Goal: Task Accomplishment & Management: Complete application form

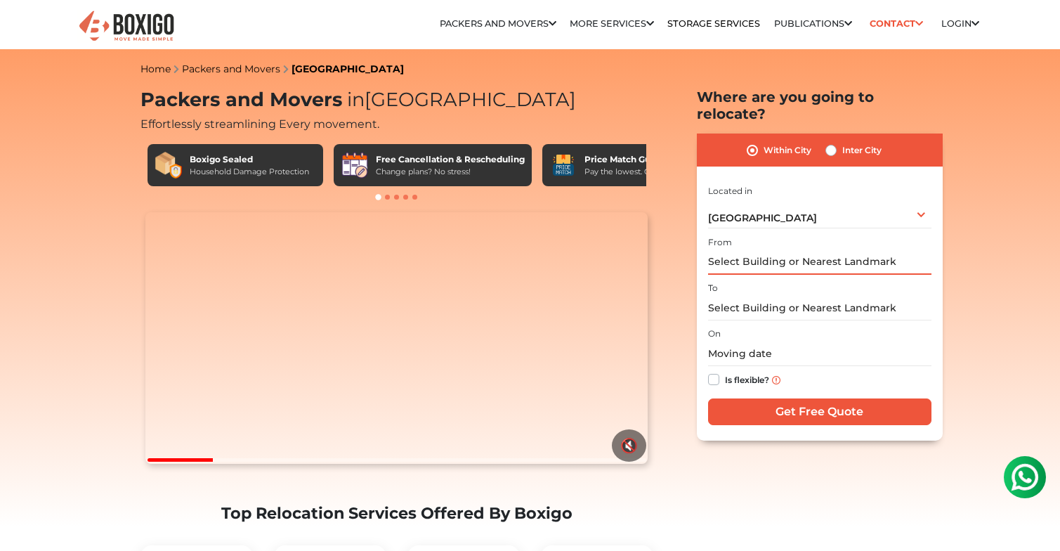
click at [902, 271] on input "text" at bounding box center [819, 262] width 223 height 25
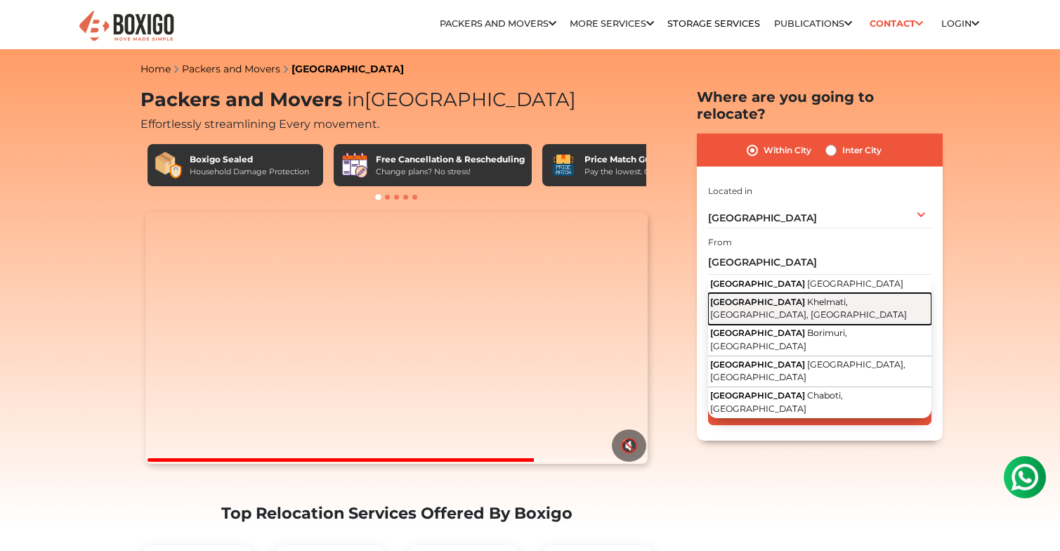
click at [797, 320] on span "Khelmati, [GEOGRAPHIC_DATA], [GEOGRAPHIC_DATA]" at bounding box center [808, 309] width 197 height 24
type input "[GEOGRAPHIC_DATA], [GEOGRAPHIC_DATA], [GEOGRAPHIC_DATA], [GEOGRAPHIC_DATA]"
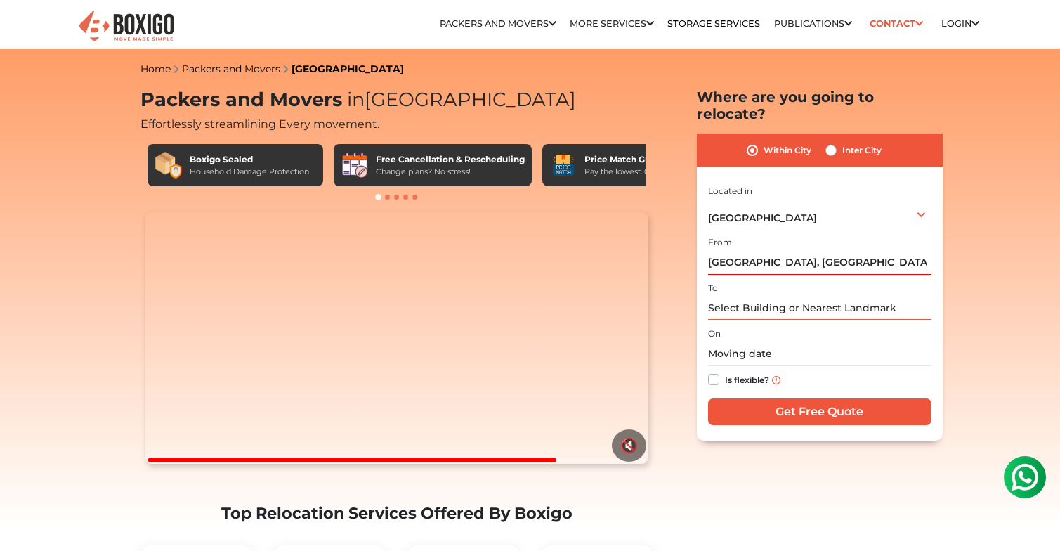
click at [794, 320] on input "text" at bounding box center [819, 308] width 223 height 25
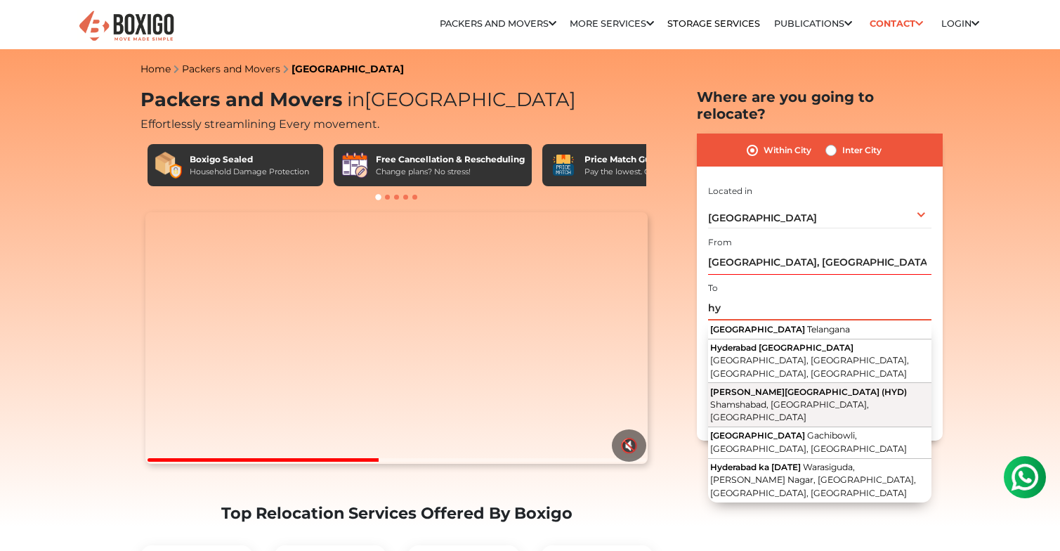
type input "h"
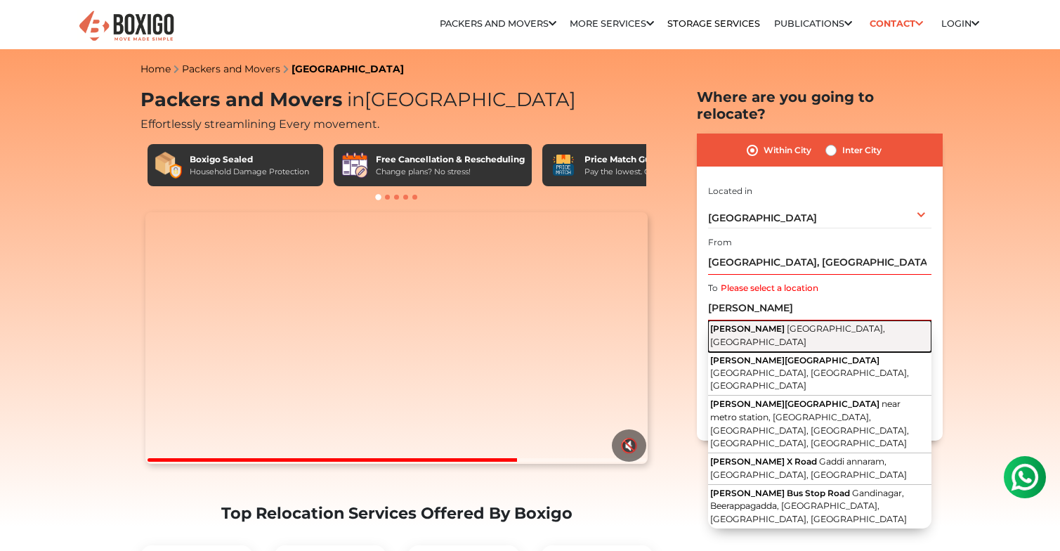
click at [801, 344] on span "[GEOGRAPHIC_DATA], [GEOGRAPHIC_DATA]" at bounding box center [797, 335] width 175 height 24
type input "[GEOGRAPHIC_DATA], [GEOGRAPHIC_DATA], [GEOGRAPHIC_DATA]"
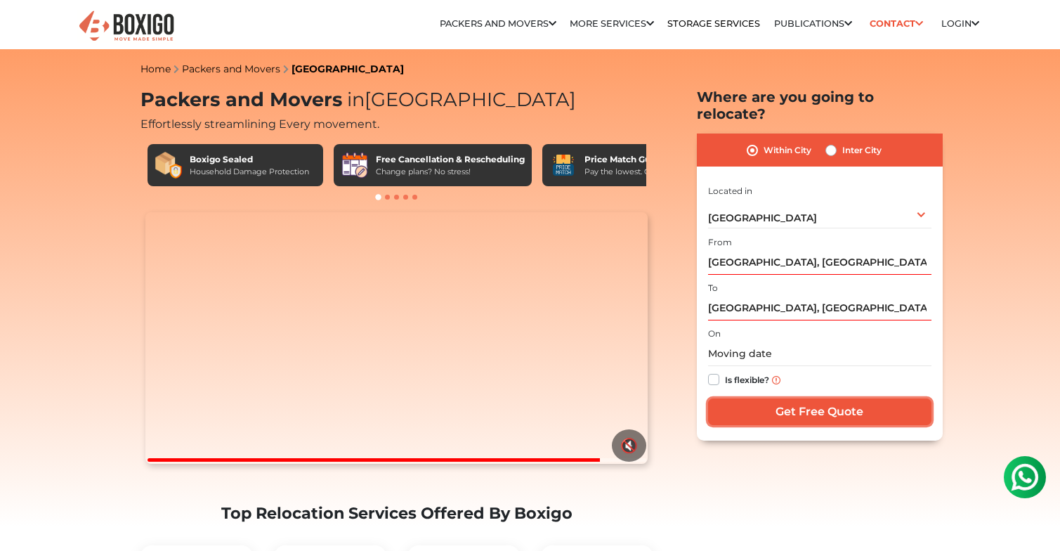
click at [820, 425] on input "Get Free Quote" at bounding box center [819, 411] width 223 height 27
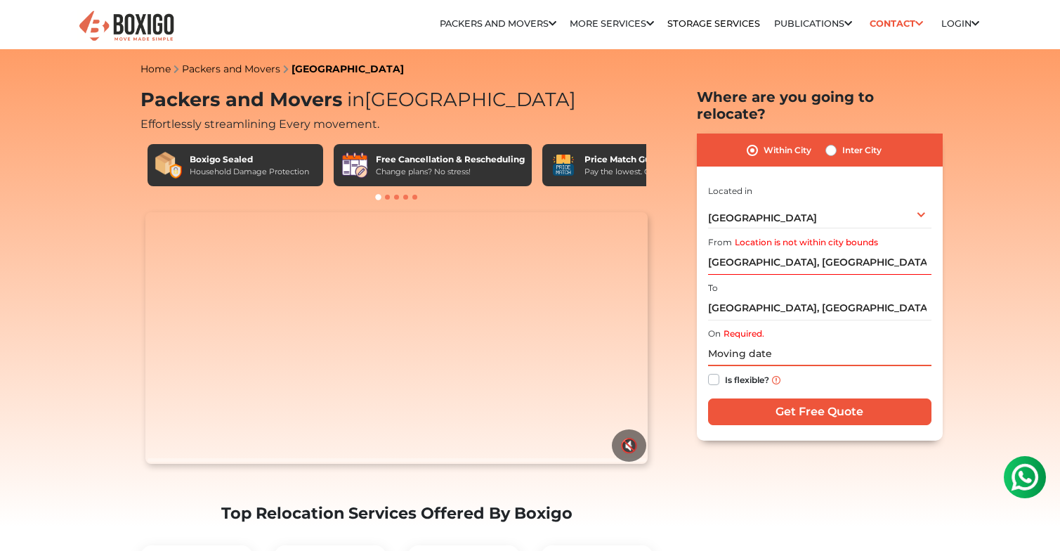
click at [783, 366] on input "text" at bounding box center [819, 353] width 223 height 25
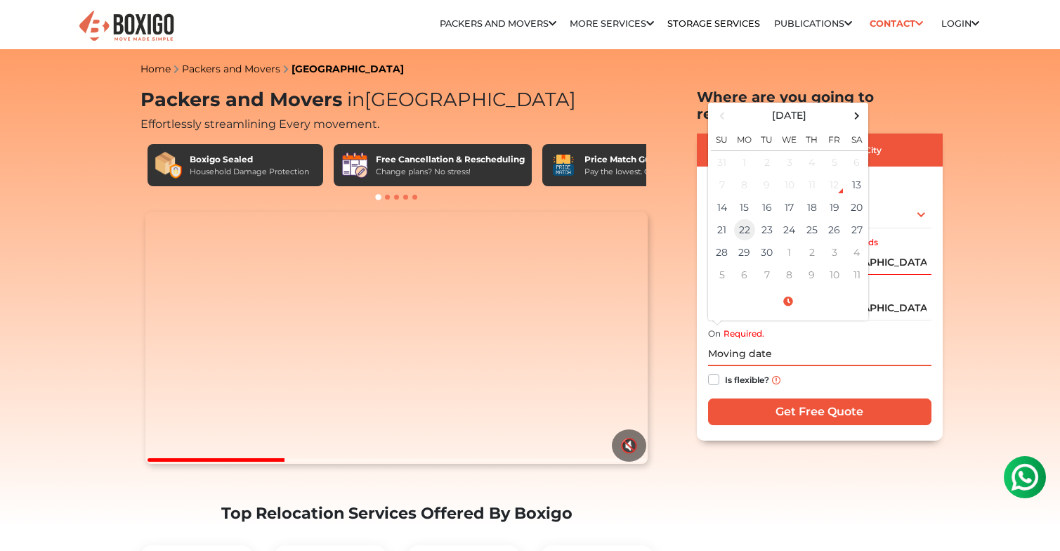
click at [752, 241] on td "22" at bounding box center [745, 230] width 22 height 22
type input "[DATE] 12:00 AM"
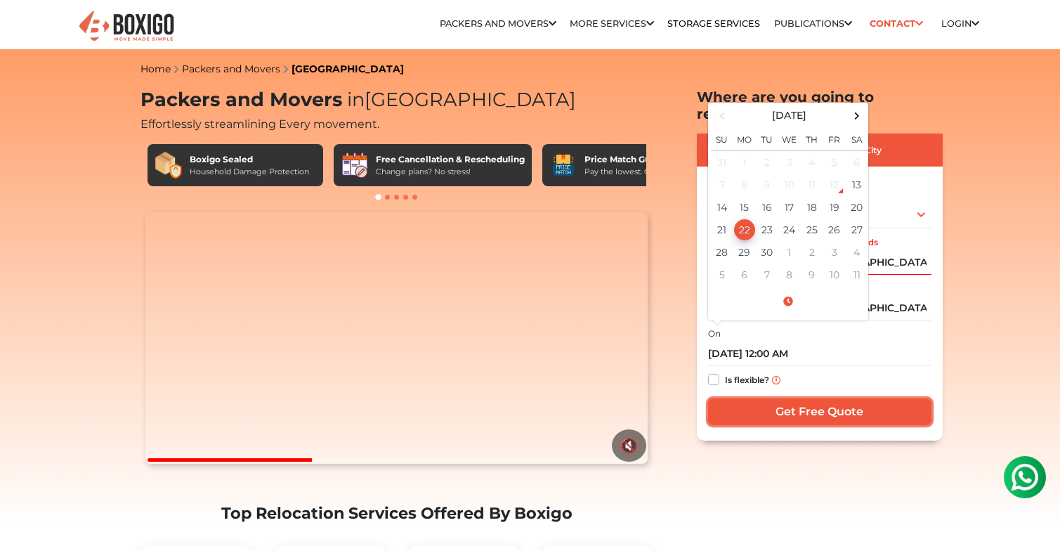
click at [831, 425] on input "Get Free Quote" at bounding box center [819, 411] width 223 height 27
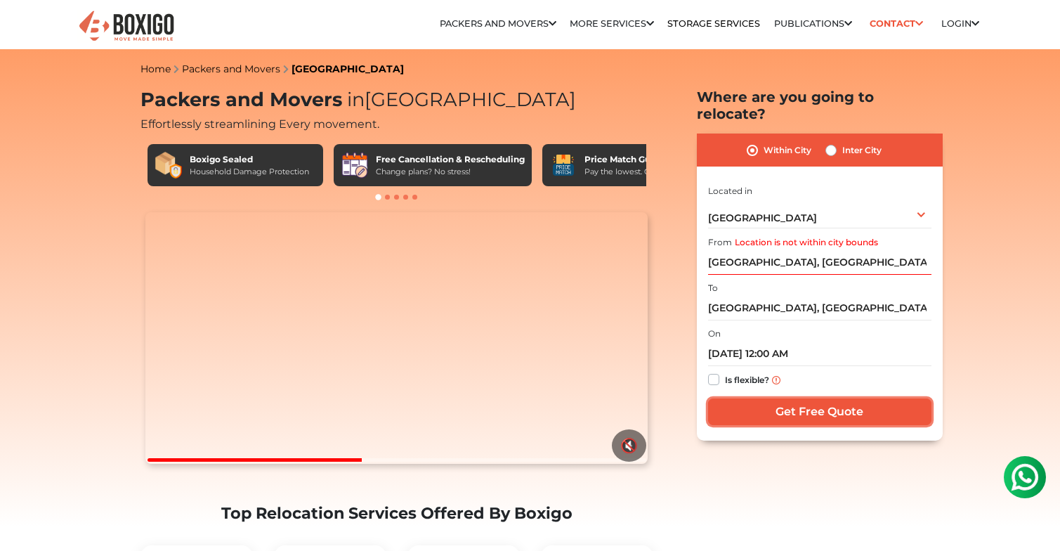
click at [812, 425] on input "Get Free Quote" at bounding box center [819, 411] width 223 height 27
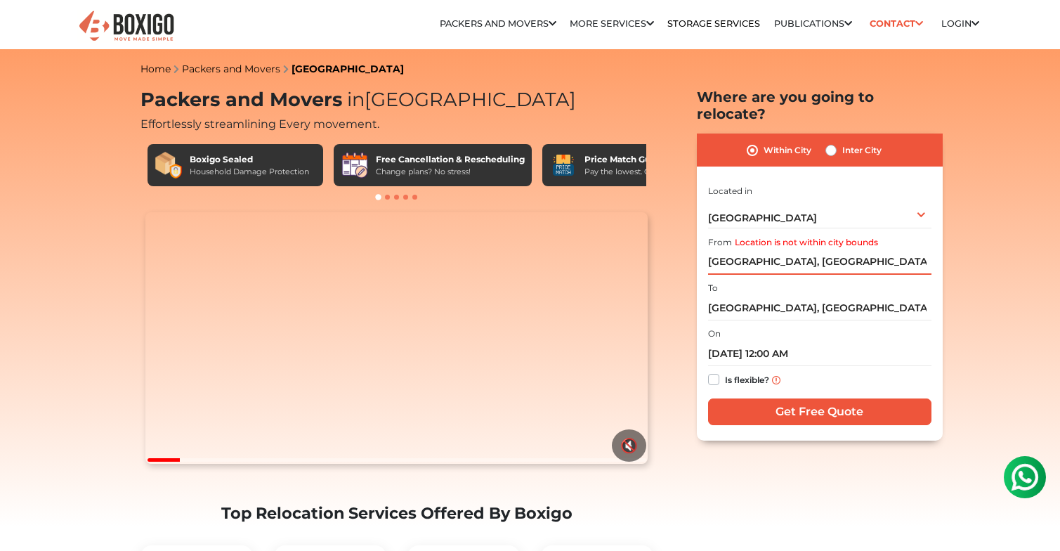
click at [904, 269] on input "[GEOGRAPHIC_DATA], [GEOGRAPHIC_DATA], [GEOGRAPHIC_DATA], [GEOGRAPHIC_DATA]" at bounding box center [819, 262] width 223 height 25
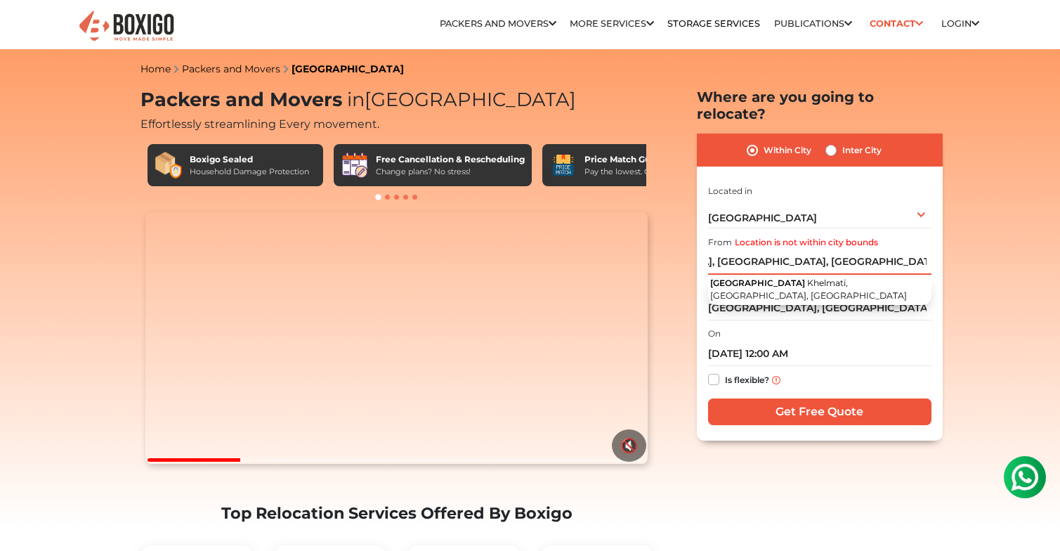
scroll to position [0, 126]
click at [794, 266] on input "[GEOGRAPHIC_DATA], [GEOGRAPHIC_DATA], [GEOGRAPHIC_DATA], [GEOGRAPHIC_DATA]" at bounding box center [819, 262] width 223 height 25
click at [753, 273] on input "[GEOGRAPHIC_DATA], [GEOGRAPHIC_DATA],[GEOGRAPHIC_DATA], [GEOGRAPHIC_DATA]" at bounding box center [819, 262] width 223 height 25
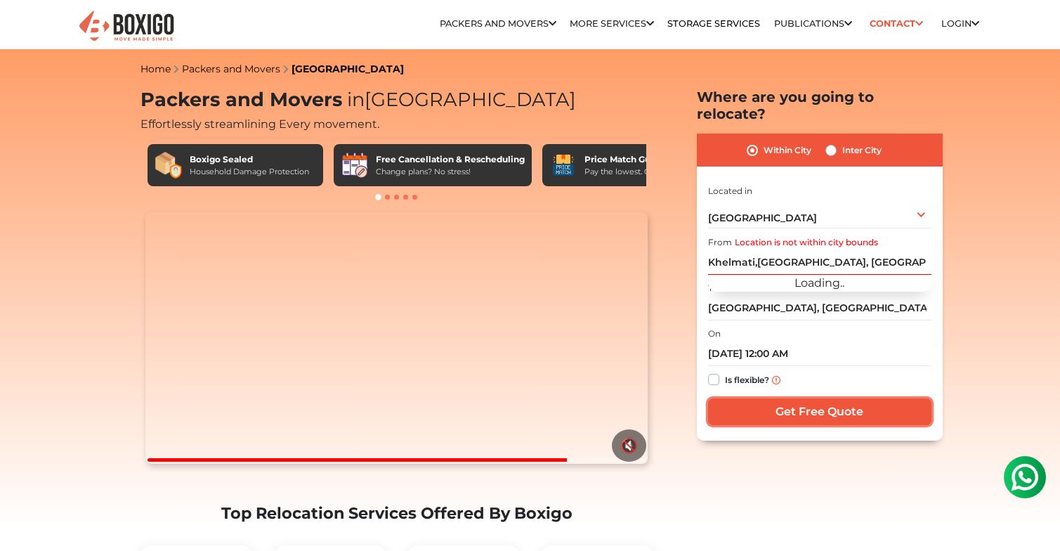
click at [848, 425] on input "Get Free Quote" at bounding box center [819, 411] width 223 height 27
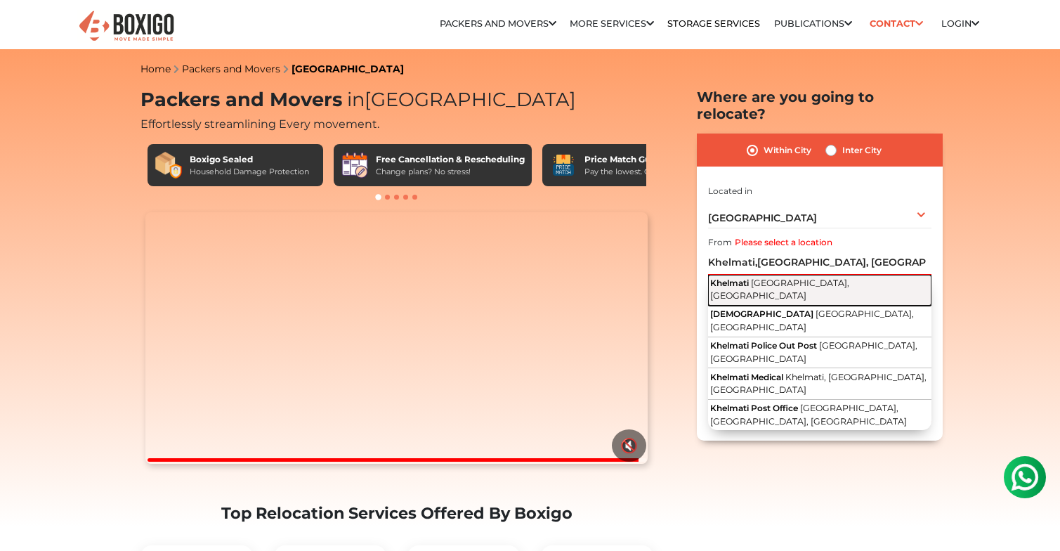
click at [786, 294] on span "[GEOGRAPHIC_DATA], [GEOGRAPHIC_DATA]" at bounding box center [779, 290] width 139 height 24
type input "Khelmati, [GEOGRAPHIC_DATA], [GEOGRAPHIC_DATA]"
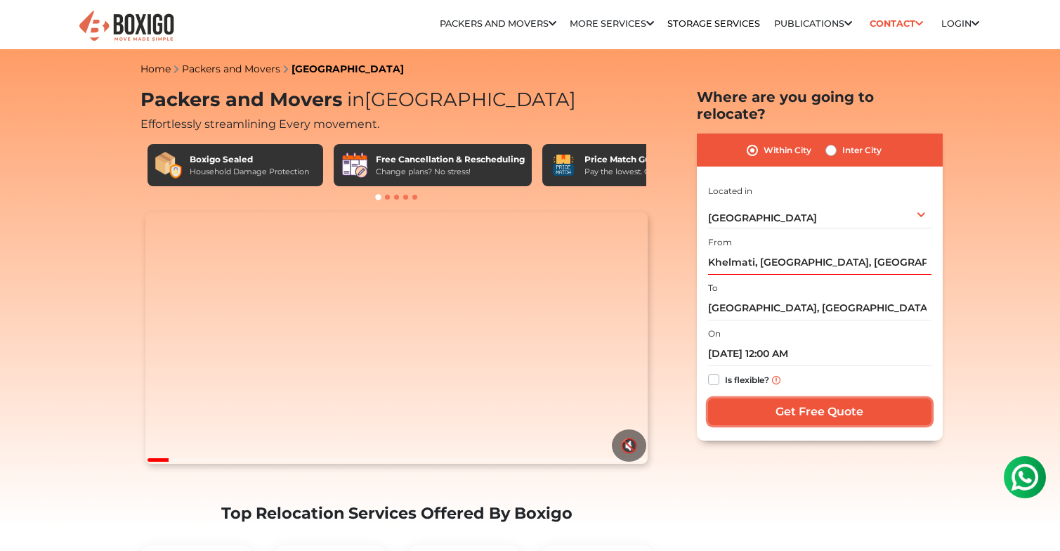
click at [843, 425] on input "Get Free Quote" at bounding box center [819, 411] width 223 height 27
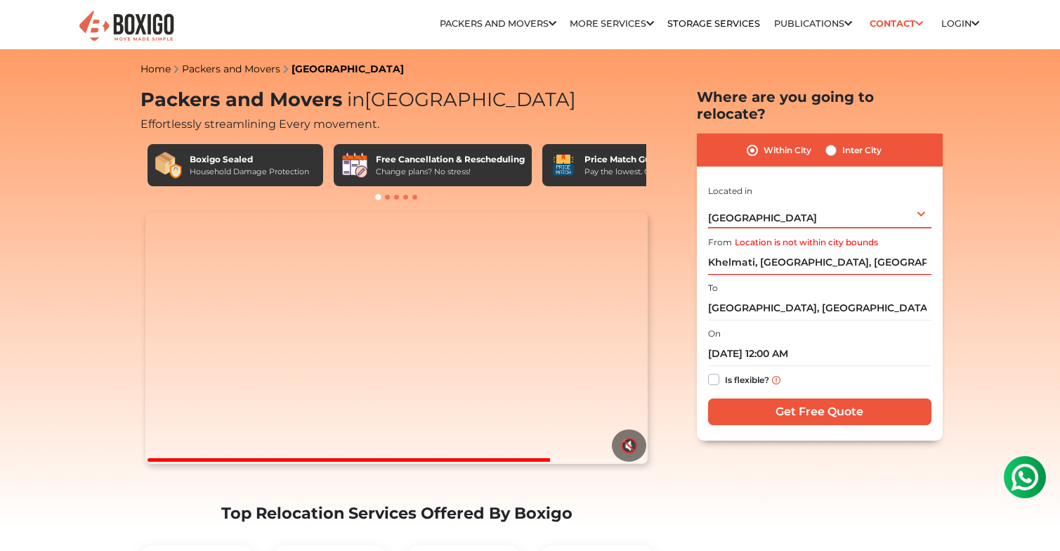
click at [921, 223] on div "[GEOGRAPHIC_DATA] Select City [GEOGRAPHIC_DATA] [GEOGRAPHIC_DATA] [GEOGRAPHIC_D…" at bounding box center [819, 214] width 223 height 30
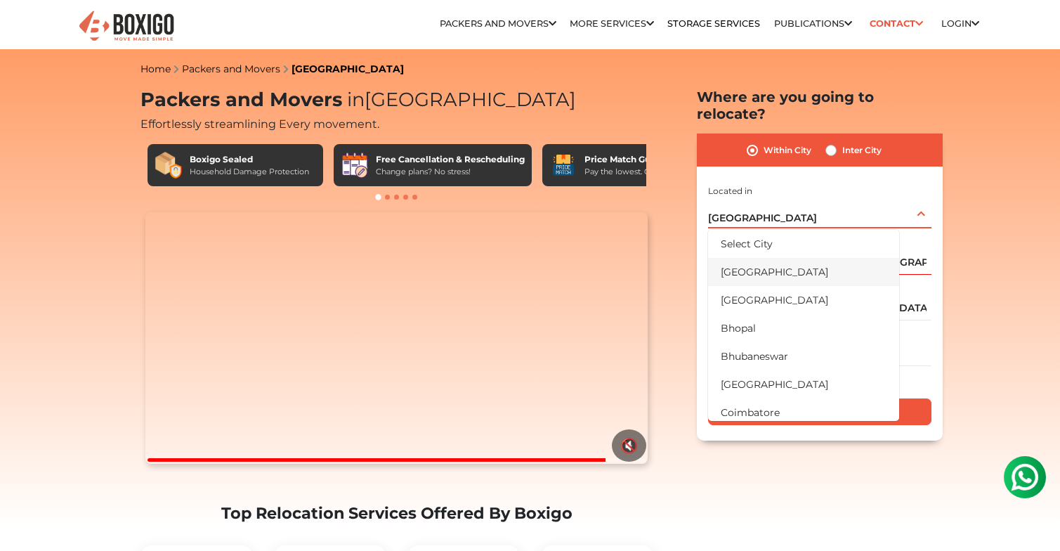
drag, startPoint x: 901, startPoint y: 273, endPoint x: 901, endPoint y: 288, distance: 14.8
click at [899, 286] on li "[GEOGRAPHIC_DATA]" at bounding box center [803, 272] width 191 height 28
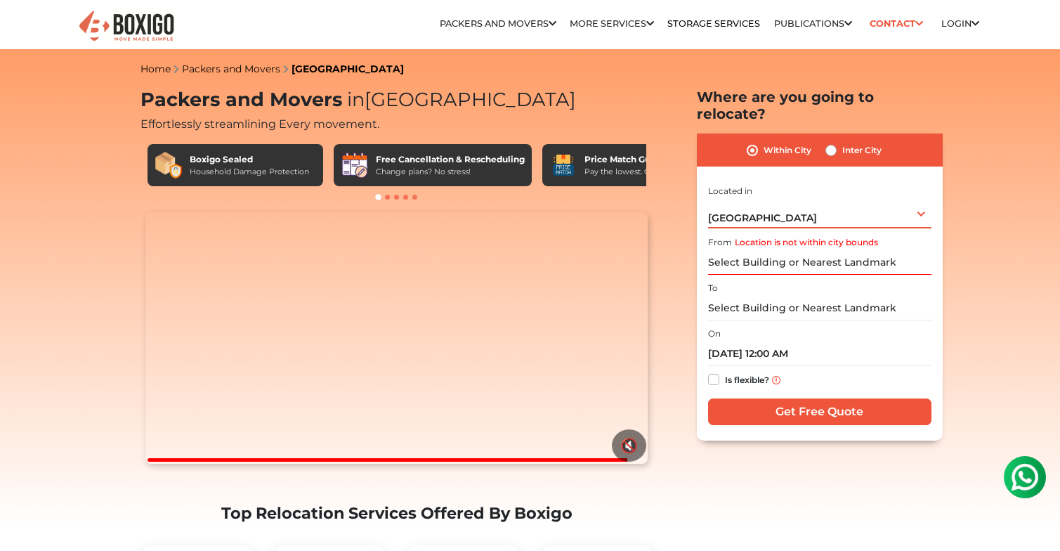
click at [923, 222] on div "[GEOGRAPHIC_DATA] Select City [GEOGRAPHIC_DATA] [GEOGRAPHIC_DATA] [GEOGRAPHIC_D…" at bounding box center [819, 214] width 223 height 30
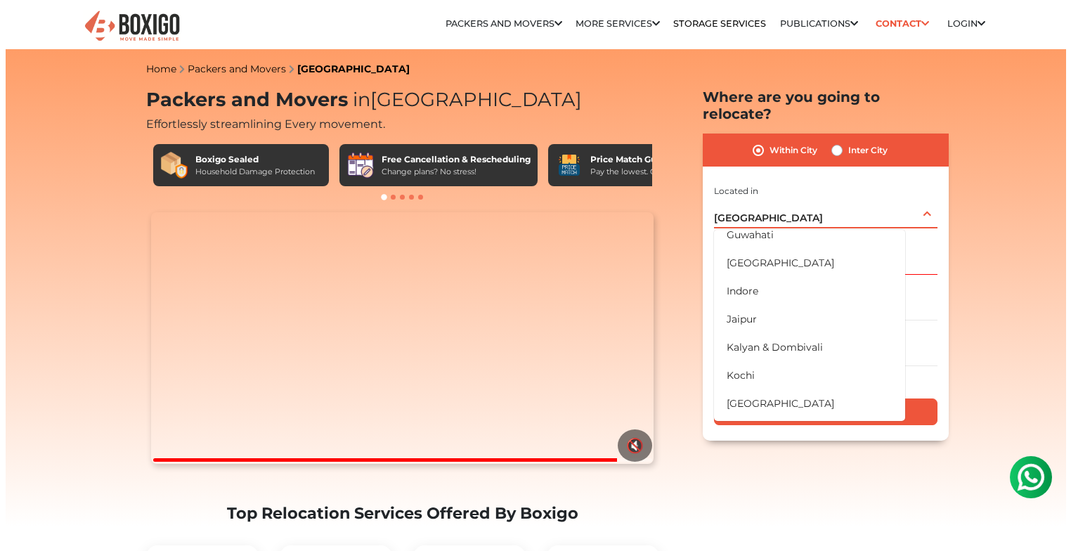
scroll to position [281, 0]
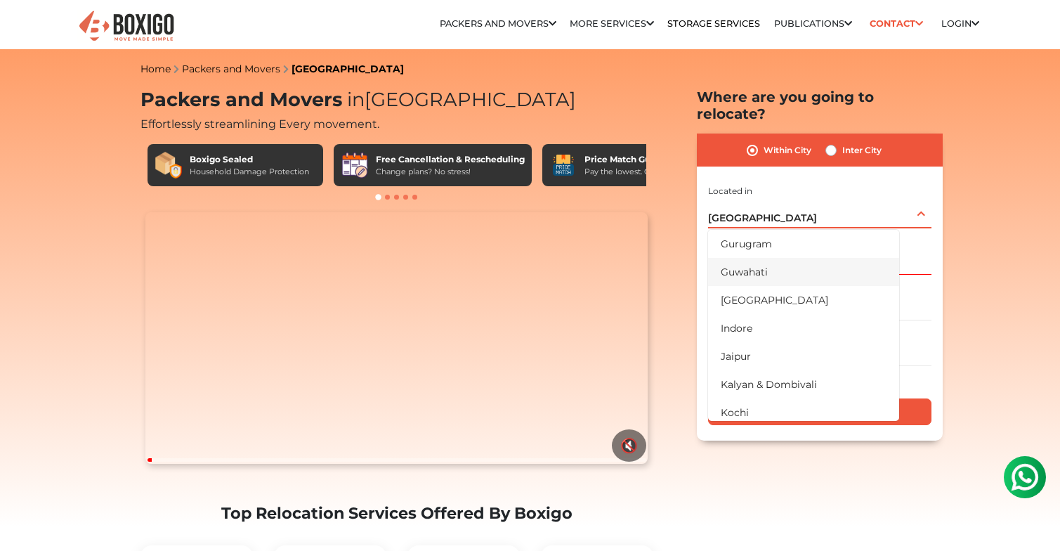
click at [744, 277] on li "Guwahati" at bounding box center [803, 272] width 191 height 28
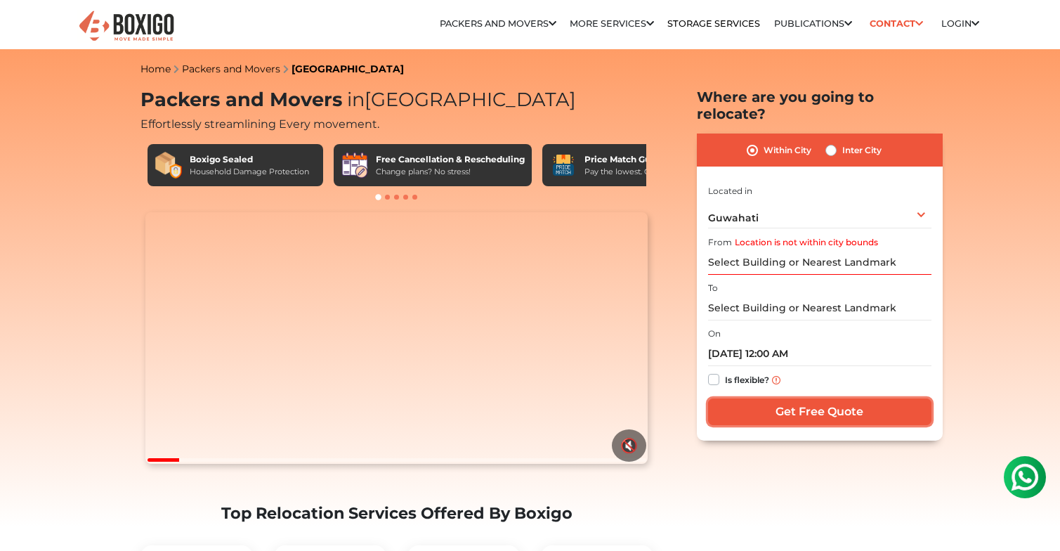
click at [854, 425] on input "Get Free Quote" at bounding box center [819, 411] width 223 height 27
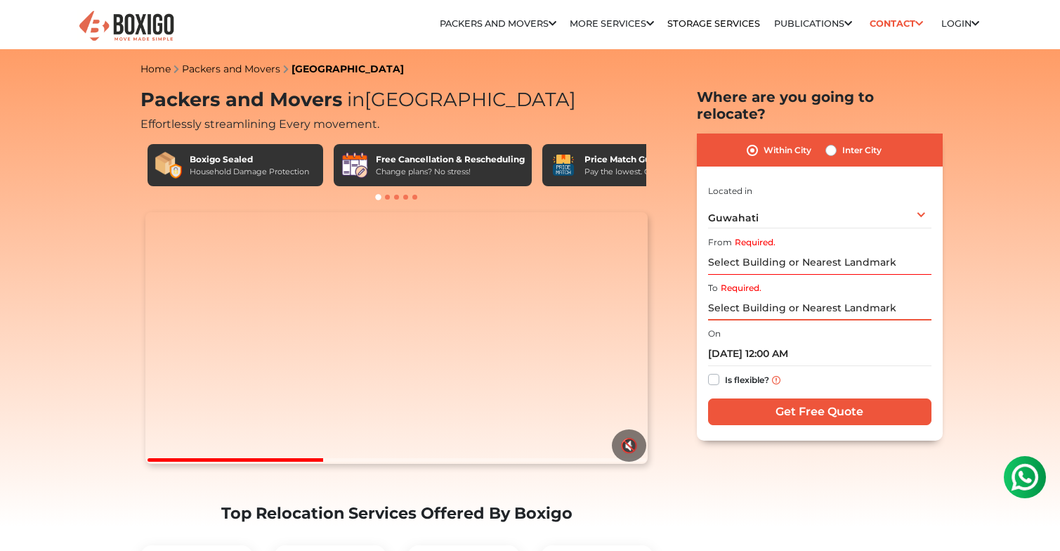
click at [911, 320] on input "Required." at bounding box center [819, 308] width 223 height 25
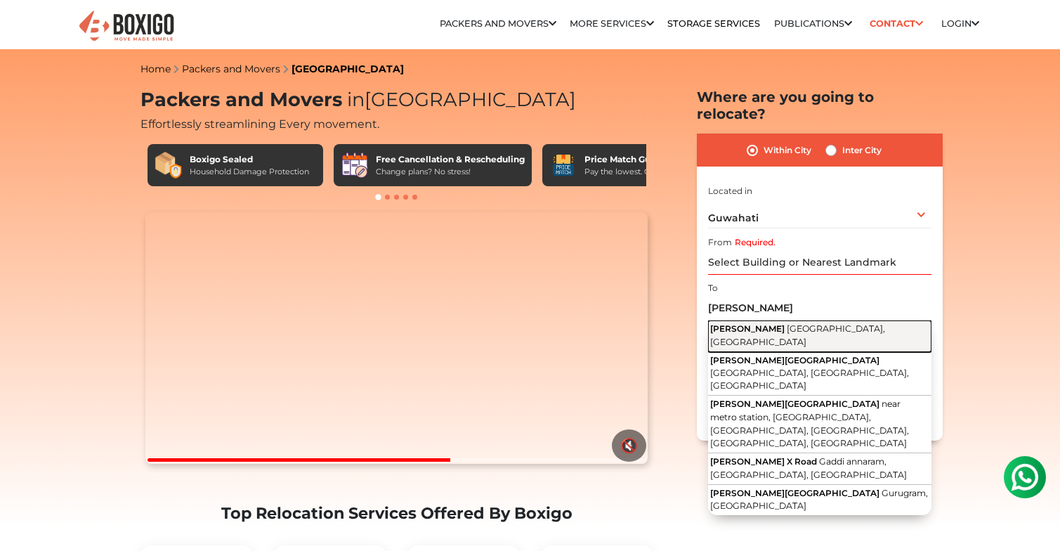
click at [834, 343] on span "[GEOGRAPHIC_DATA], [GEOGRAPHIC_DATA]" at bounding box center [797, 335] width 175 height 24
type input "[GEOGRAPHIC_DATA], [GEOGRAPHIC_DATA], [GEOGRAPHIC_DATA]"
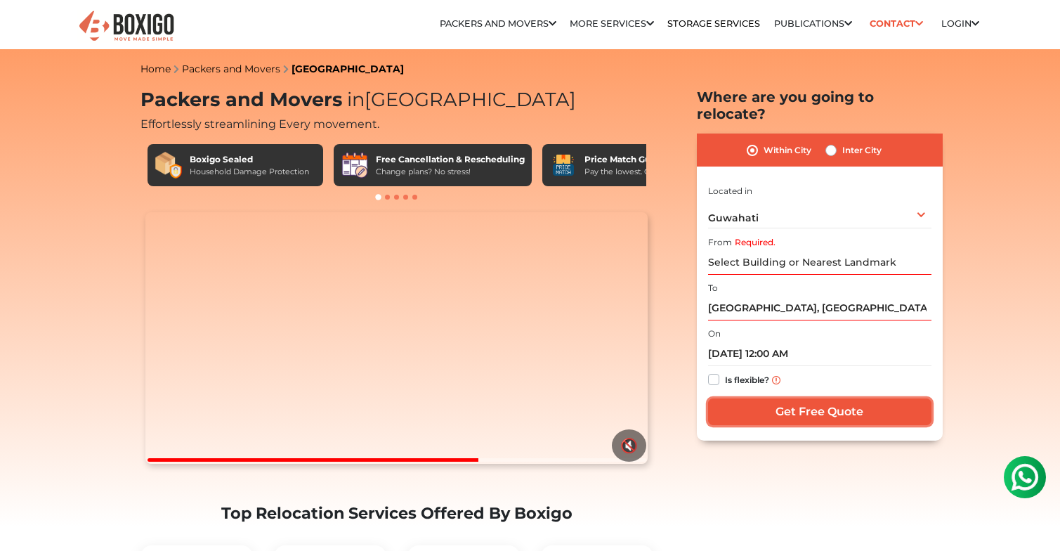
click at [843, 425] on input "Get Free Quote" at bounding box center [819, 411] width 223 height 27
